Goal: Navigation & Orientation: Understand site structure

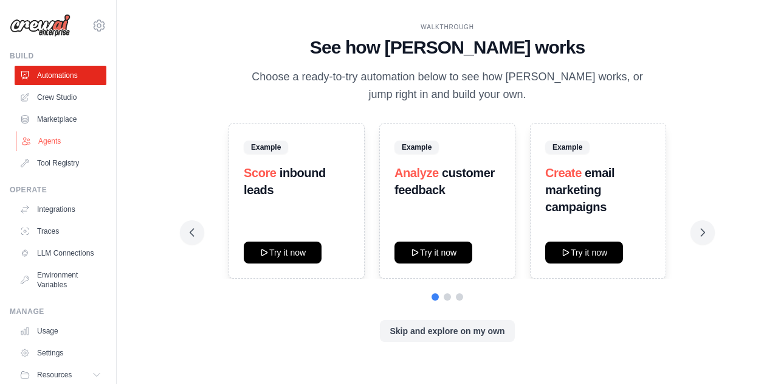
click at [55, 142] on link "Agents" at bounding box center [62, 140] width 92 height 19
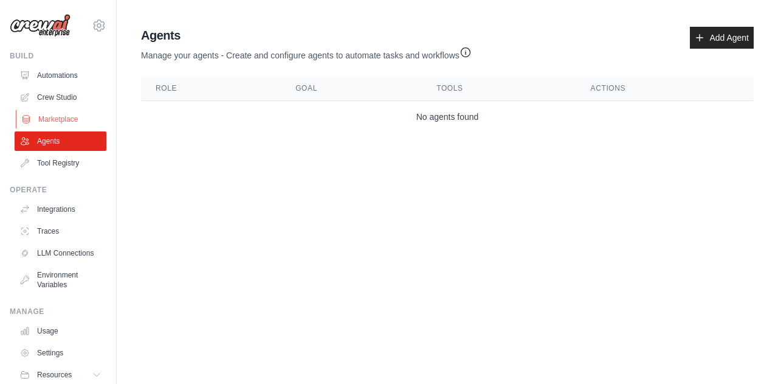
click at [55, 123] on link "Marketplace" at bounding box center [62, 118] width 92 height 19
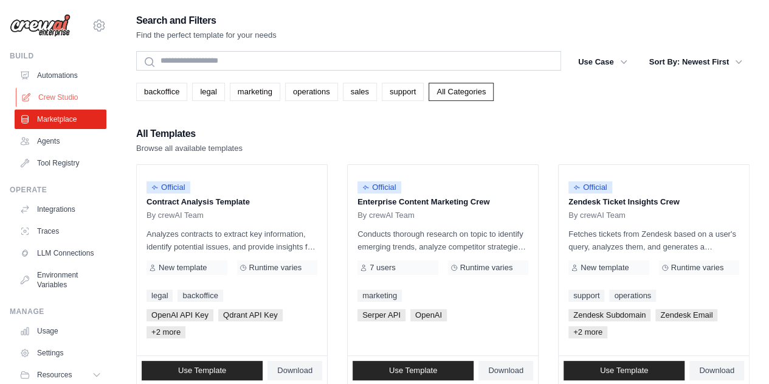
click at [56, 97] on link "Crew Studio" at bounding box center [62, 97] width 92 height 19
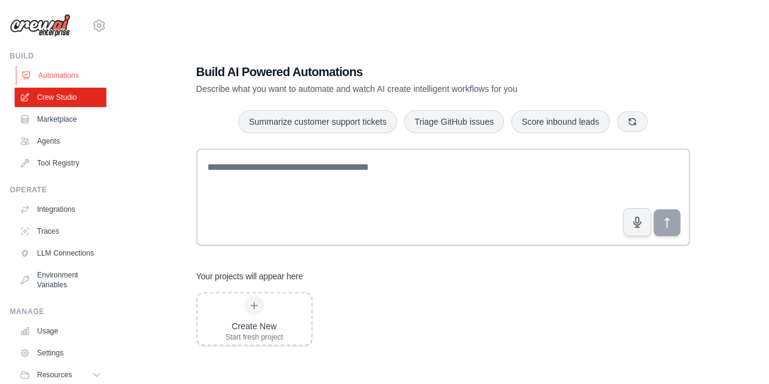
click at [71, 80] on link "Automations" at bounding box center [62, 75] width 92 height 19
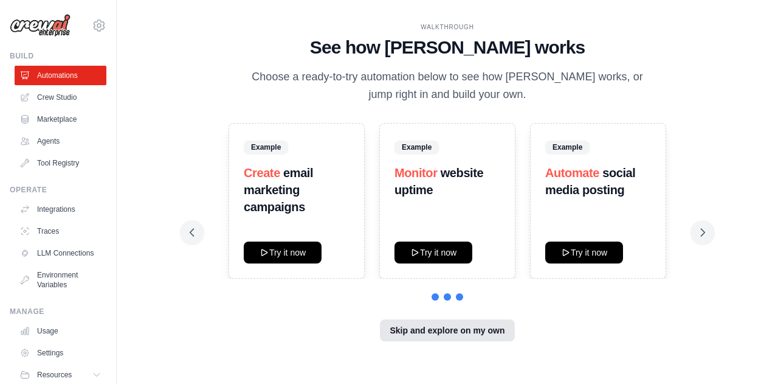
click at [448, 333] on button "Skip and explore on my own" at bounding box center [447, 330] width 134 height 22
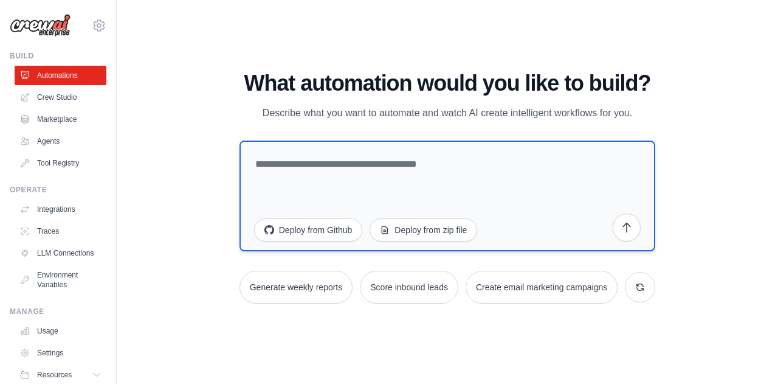
click at [362, 202] on textarea at bounding box center [448, 195] width 417 height 111
